Goal: Book appointment/travel/reservation

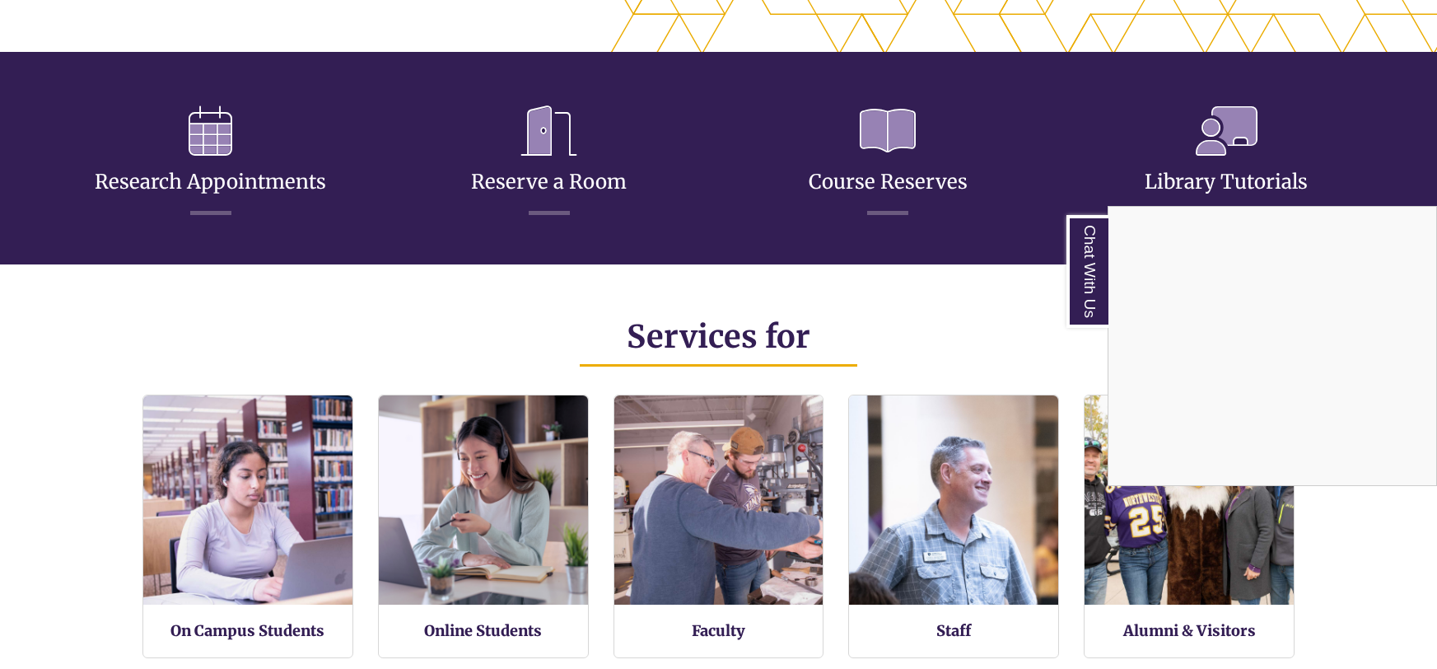
scroll to position [785, 0]
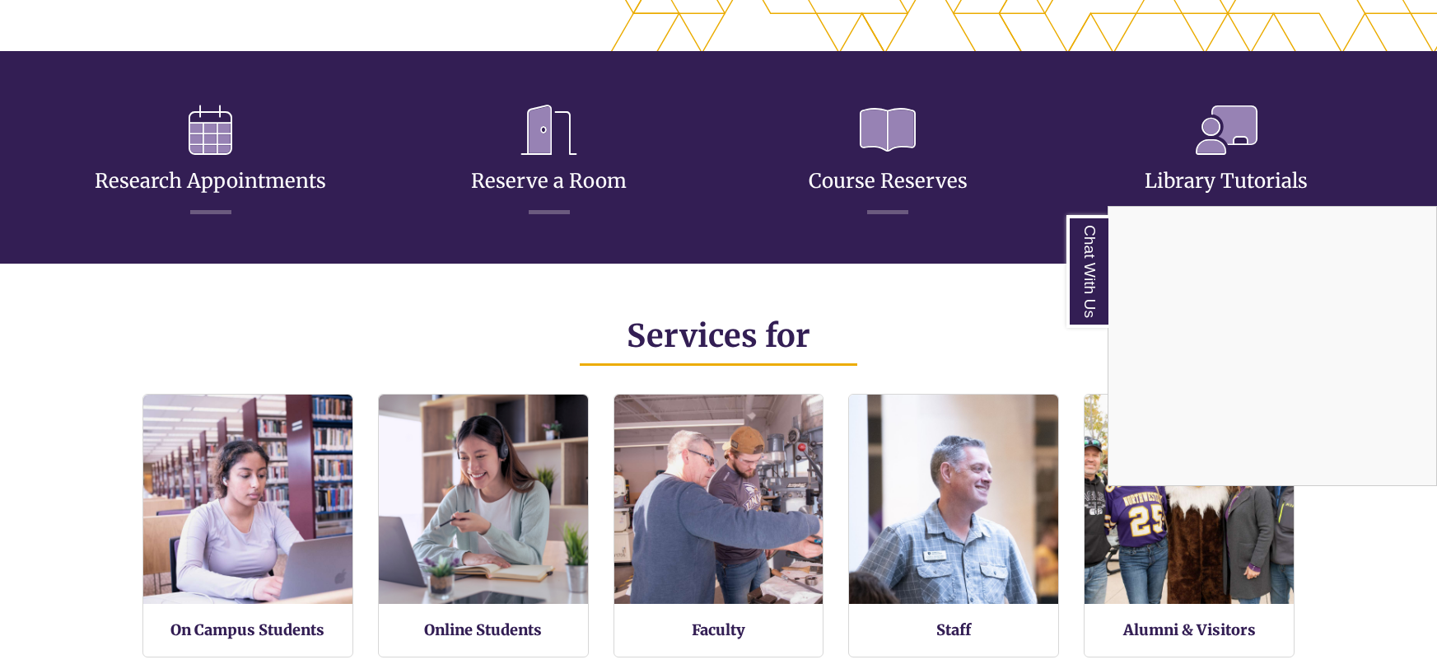
click at [577, 173] on div "Chat With Us" at bounding box center [718, 334] width 1437 height 669
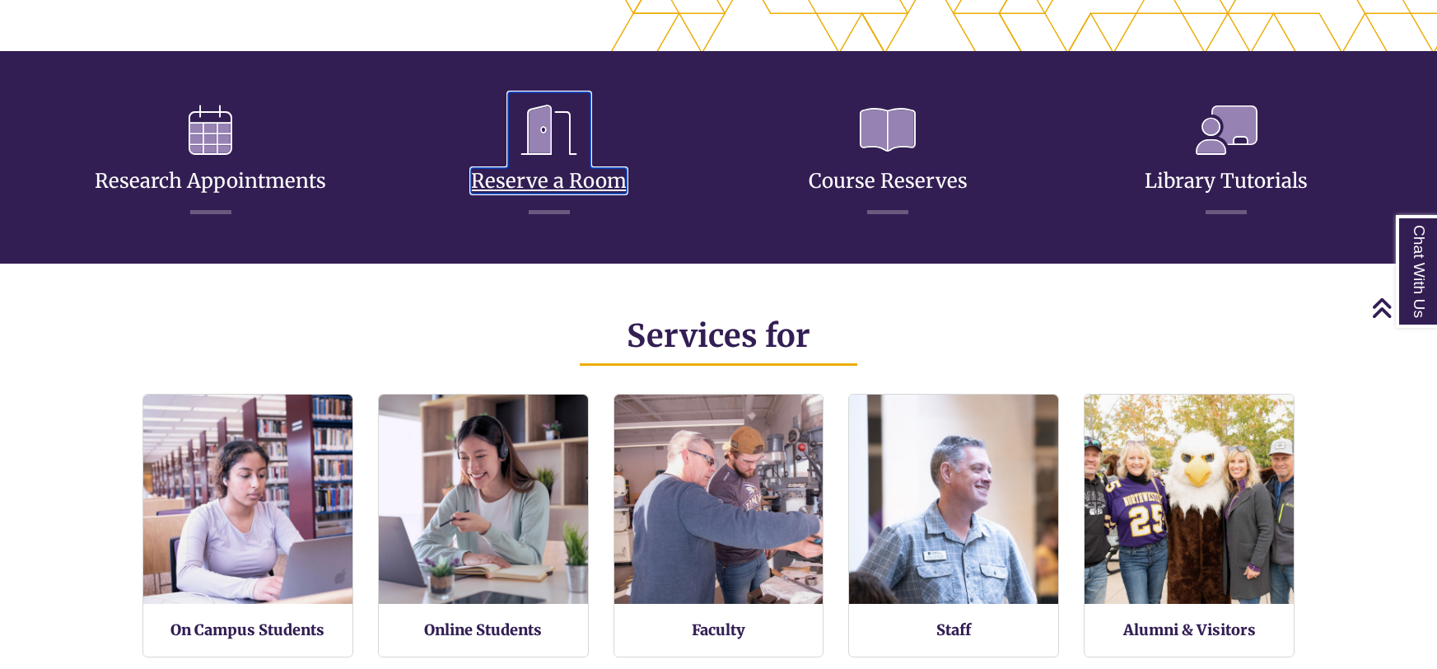
click at [529, 173] on link "Reserve a Room" at bounding box center [549, 161] width 156 height 65
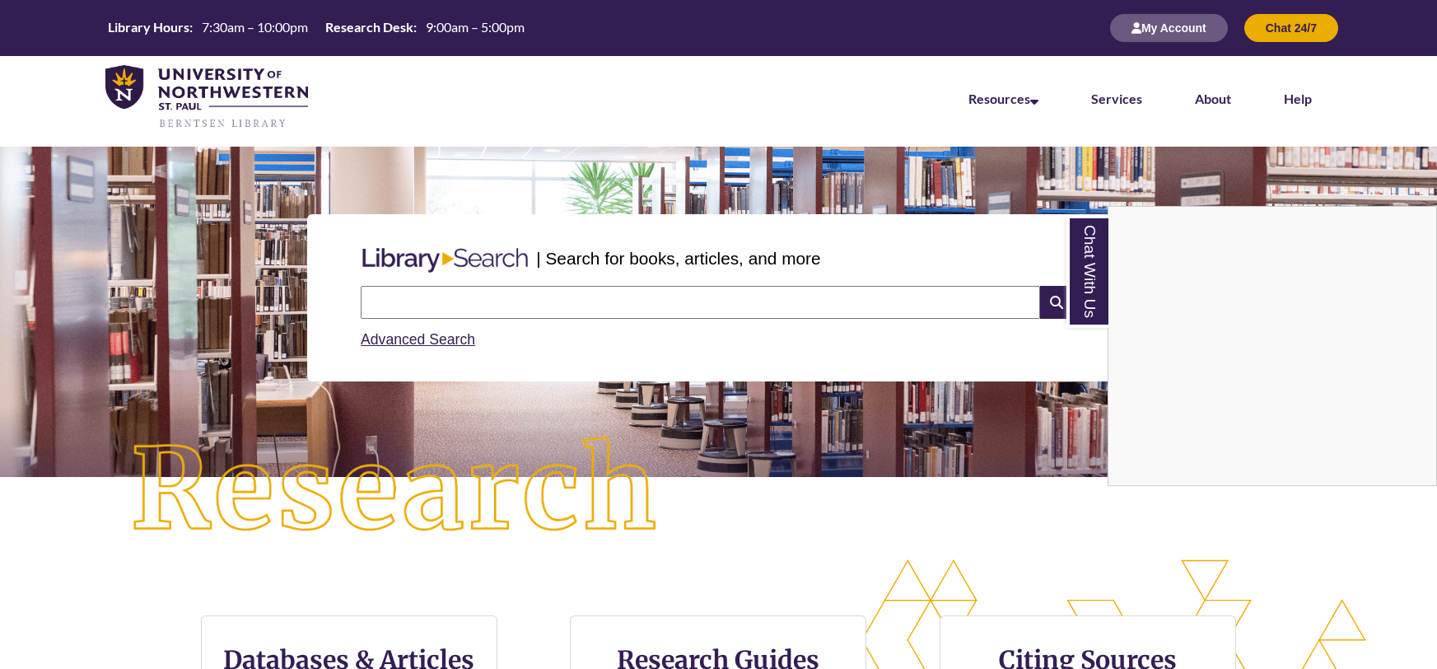
click at [445, 300] on div "Chat With Us" at bounding box center [718, 334] width 1437 height 669
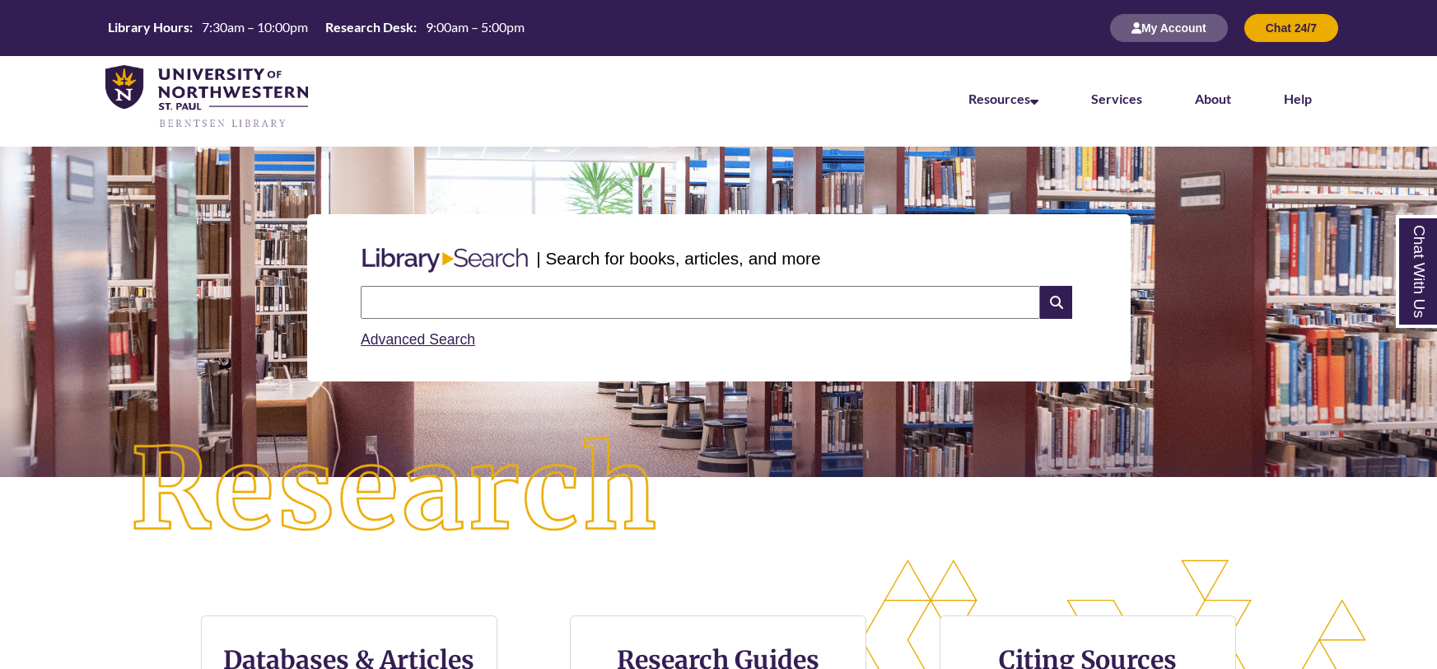
click at [445, 300] on input "text" at bounding box center [701, 302] width 680 height 33
type input "*********"
